Goal: Navigation & Orientation: Find specific page/section

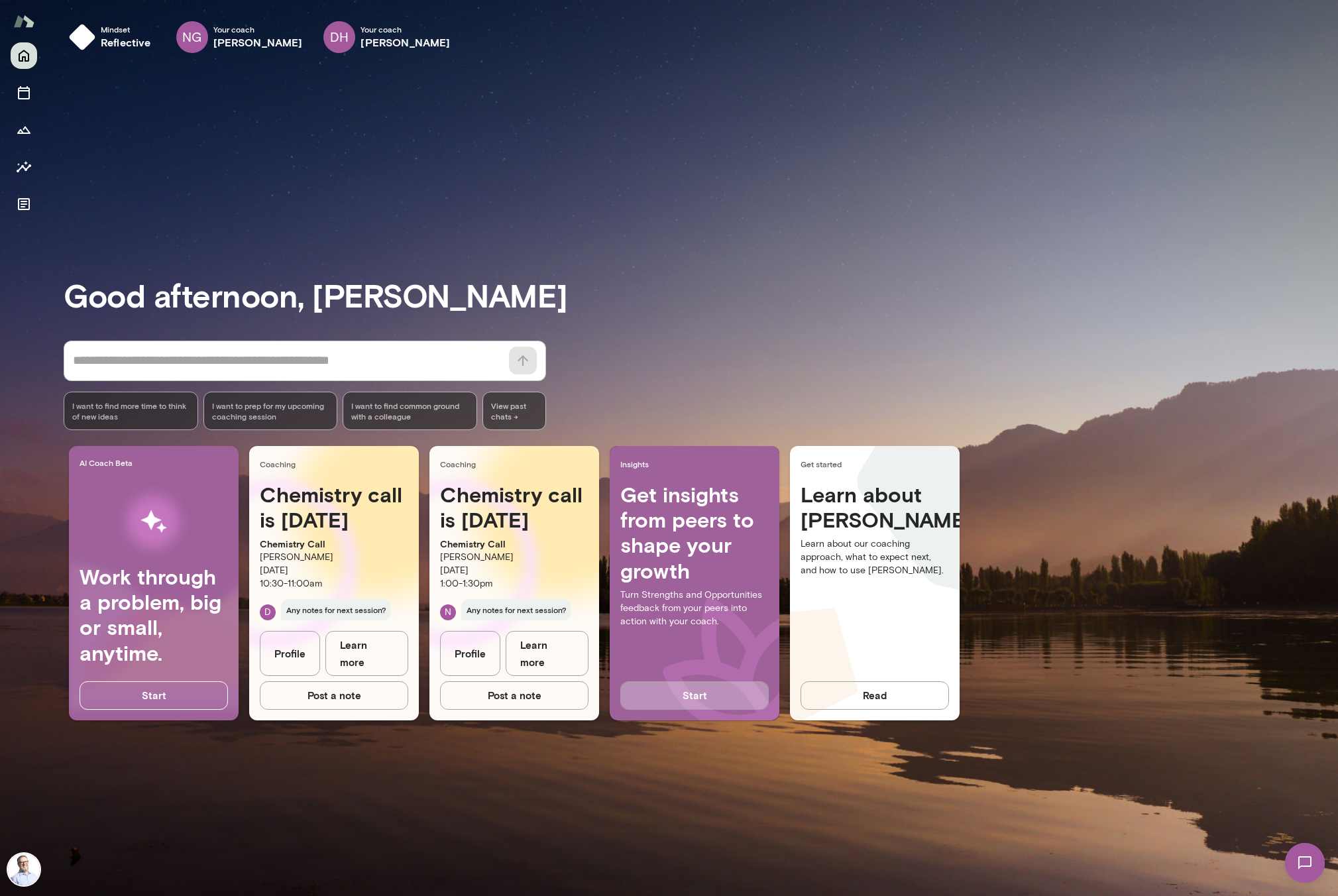
click at [697, 696] on button "Start" at bounding box center [694, 695] width 148 height 28
click at [348, 257] on div "Good afternoon, Mike * ​ ​ I want to find more time to think of new ideas I wan…" at bounding box center [701, 480] width 1274 height 801
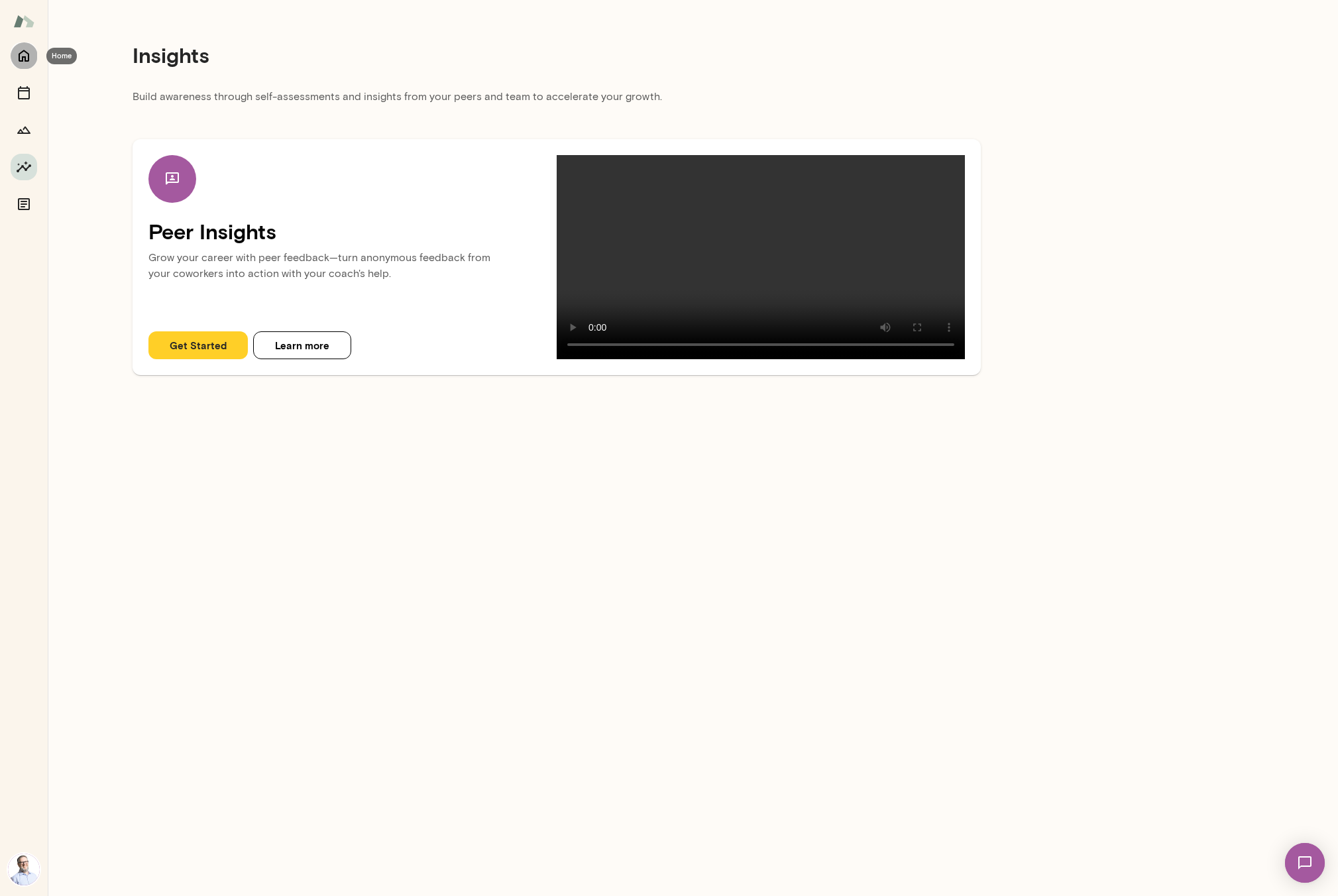
click at [19, 57] on icon "Home" at bounding box center [24, 56] width 11 height 12
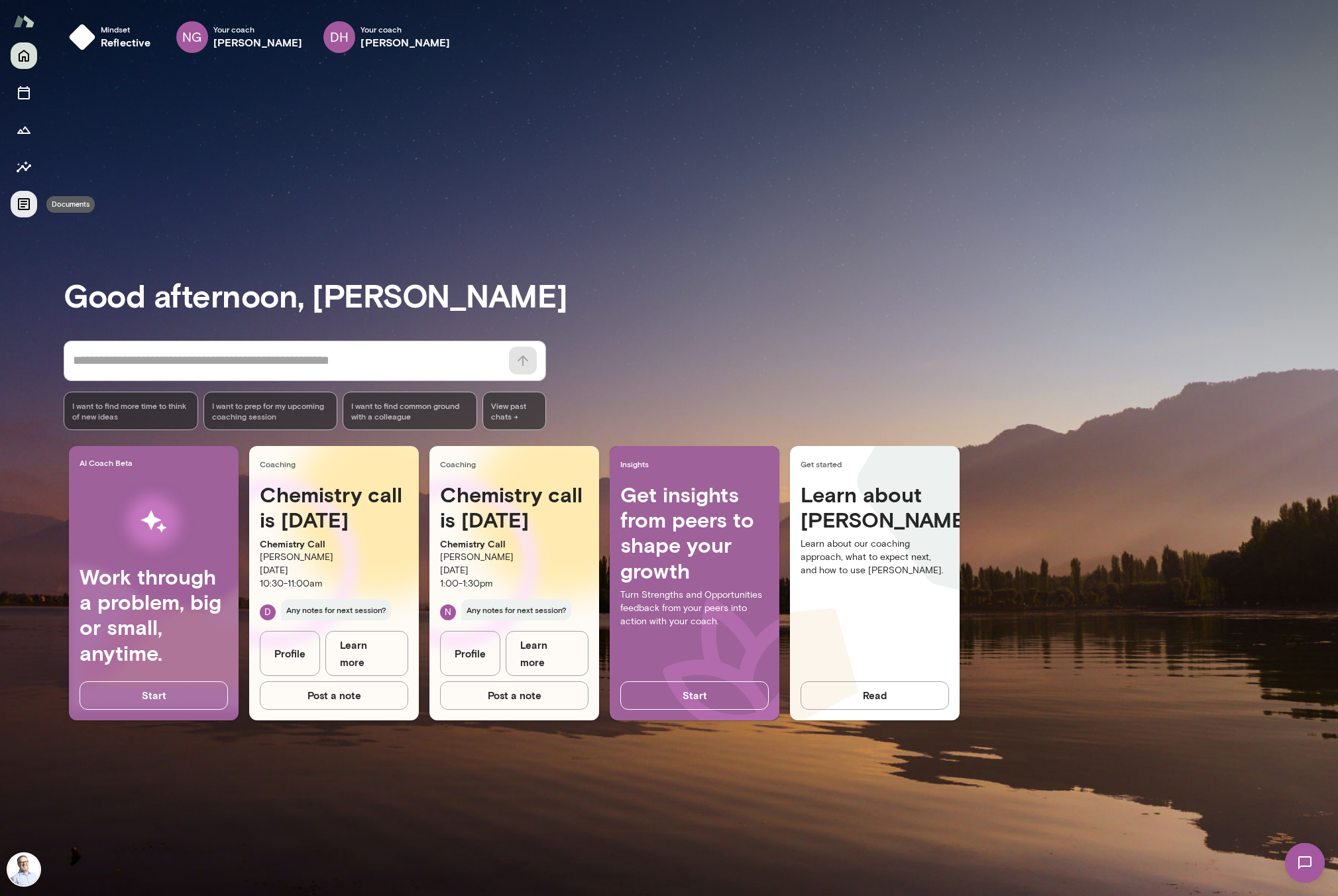
click at [31, 204] on icon "Documents" at bounding box center [24, 204] width 16 height 16
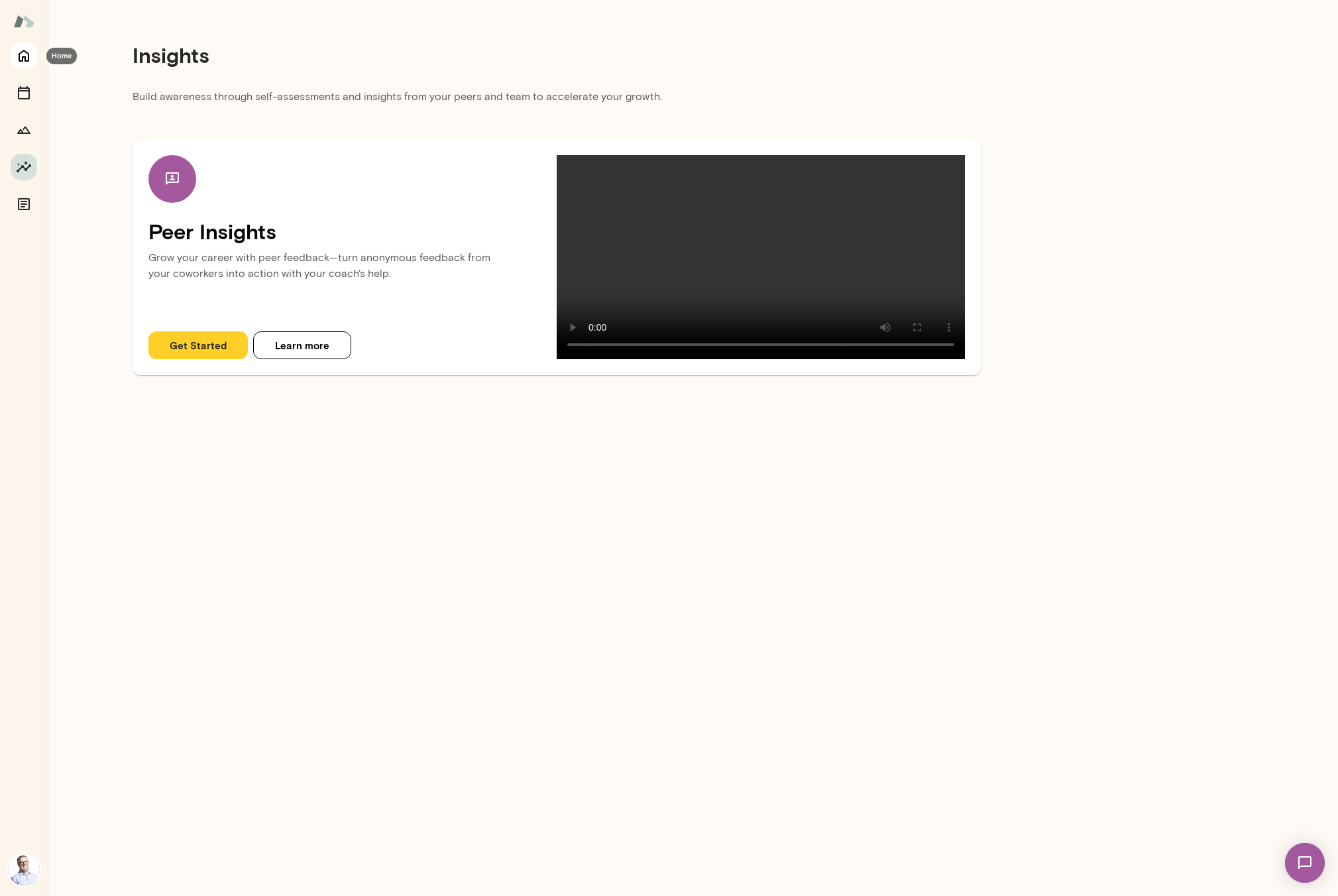
click at [29, 48] on icon "Home" at bounding box center [24, 56] width 16 height 16
